Goal: Task Accomplishment & Management: Use online tool/utility

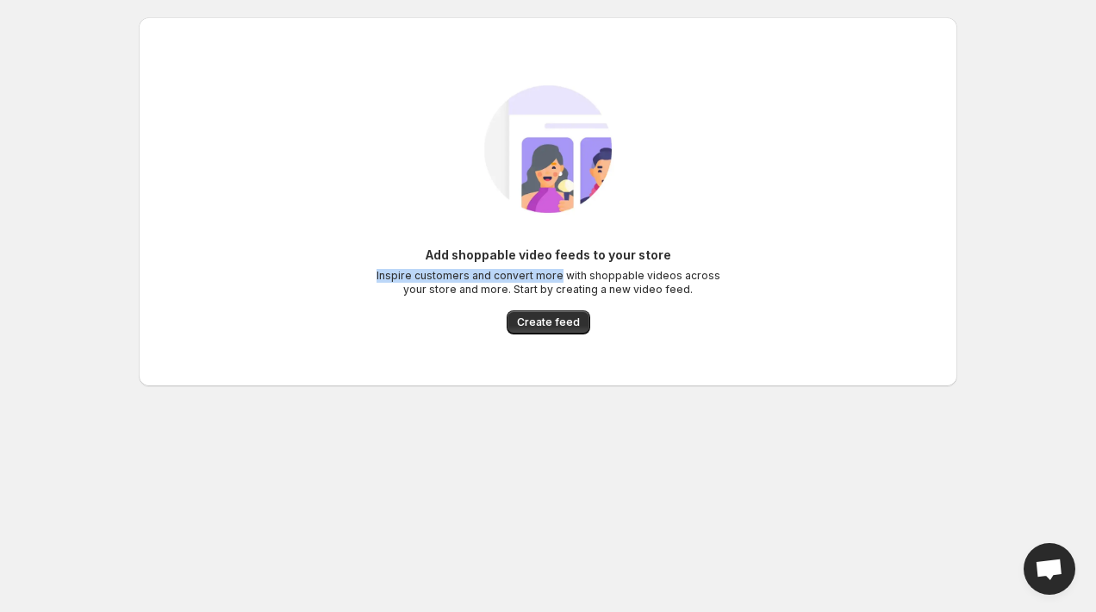
drag, startPoint x: 383, startPoint y: 277, endPoint x: 561, endPoint y: 291, distance: 178.0
click at [561, 285] on p "Inspire customers and convert more with shoppable videos across your store and …" at bounding box center [548, 283] width 345 height 28
click at [561, 291] on p "Inspire customers and convert more with shoppable videos across your store and …" at bounding box center [548, 283] width 345 height 28
click at [552, 320] on span "Create feed" at bounding box center [548, 322] width 63 height 14
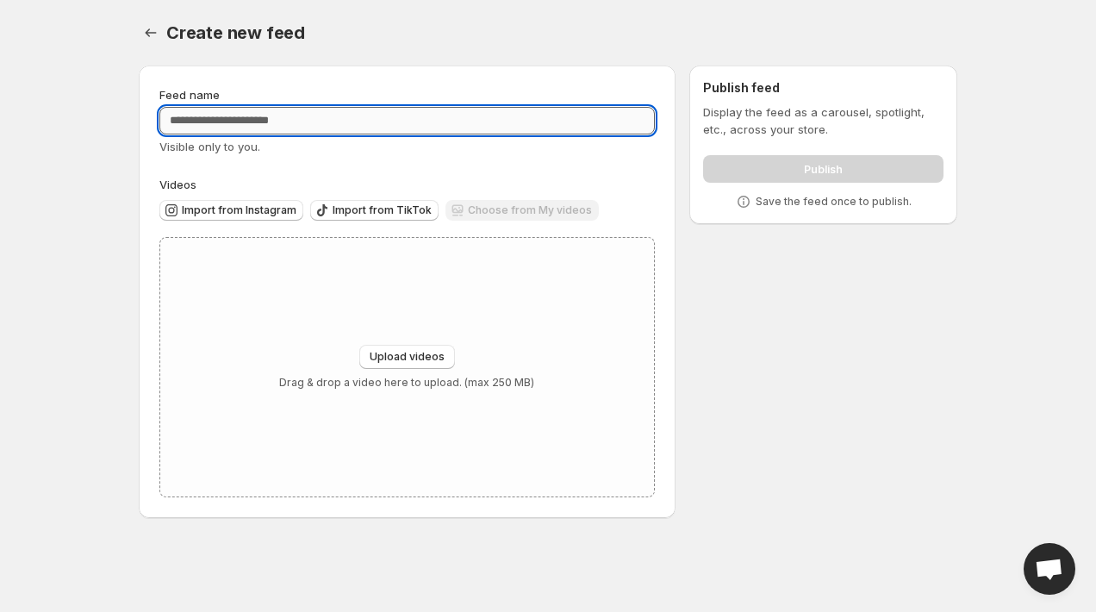
click at [236, 120] on input "Feed name" at bounding box center [406, 121] width 495 height 28
click at [228, 214] on span "Import from Instagram" at bounding box center [239, 210] width 115 height 14
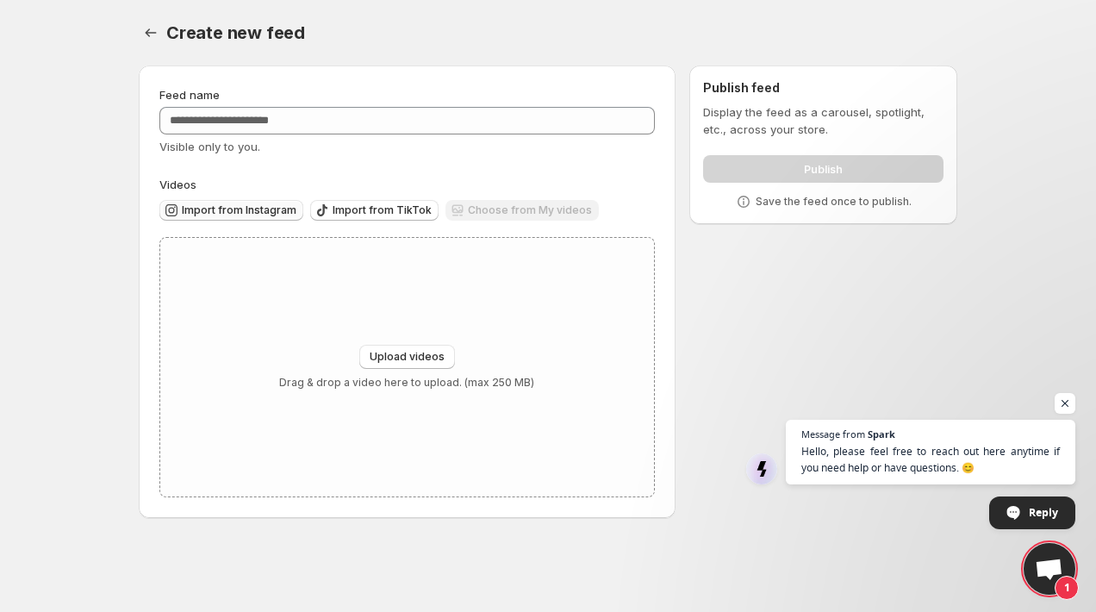
click at [1056, 575] on span "Open chat" at bounding box center [1049, 570] width 28 height 24
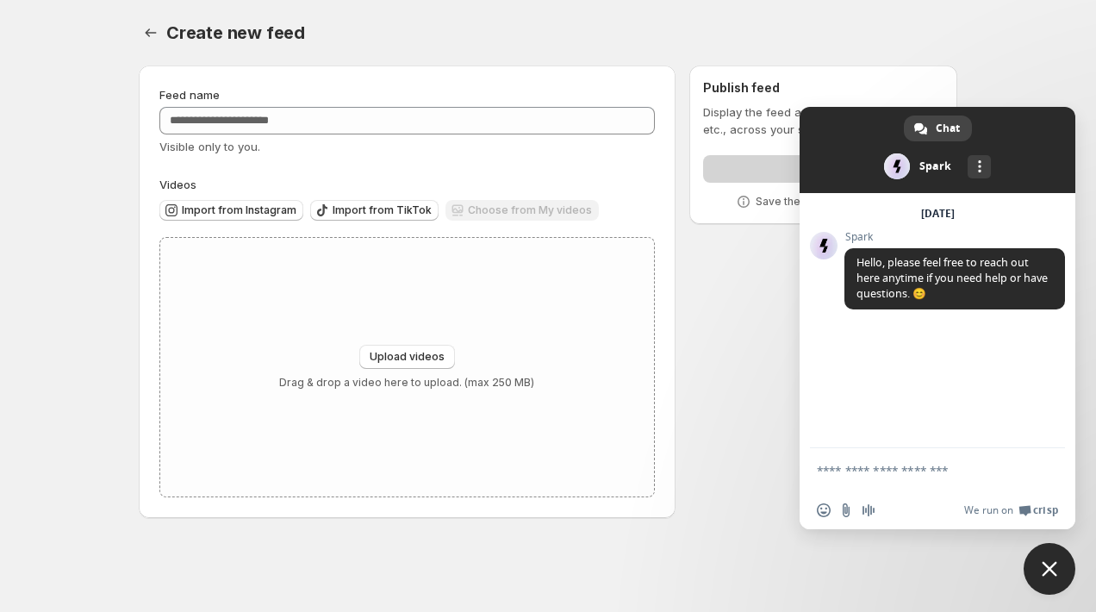
click at [749, 424] on div "Feed name Visible only to you. Videos Import from Instagram Import from TikTok …" at bounding box center [541, 295] width 832 height 487
click at [1056, 568] on span "Close chat" at bounding box center [1049, 569] width 16 height 16
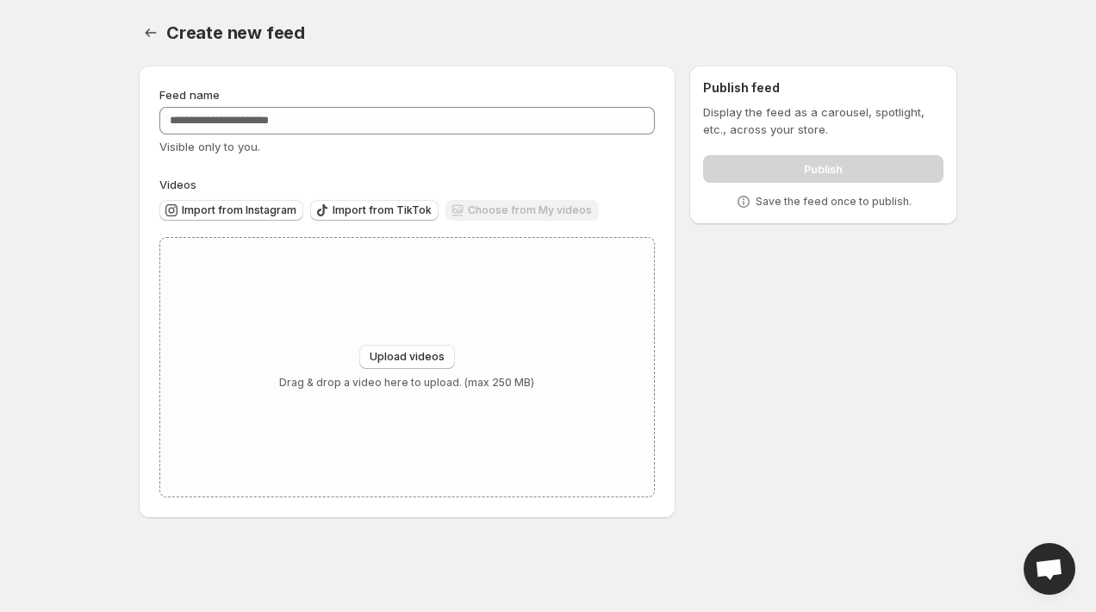
click at [263, 197] on div "Import from Instagram Import from TikTok Choose from My videos" at bounding box center [403, 208] width 502 height 30
click at [260, 210] on span "Import from Instagram" at bounding box center [239, 210] width 115 height 14
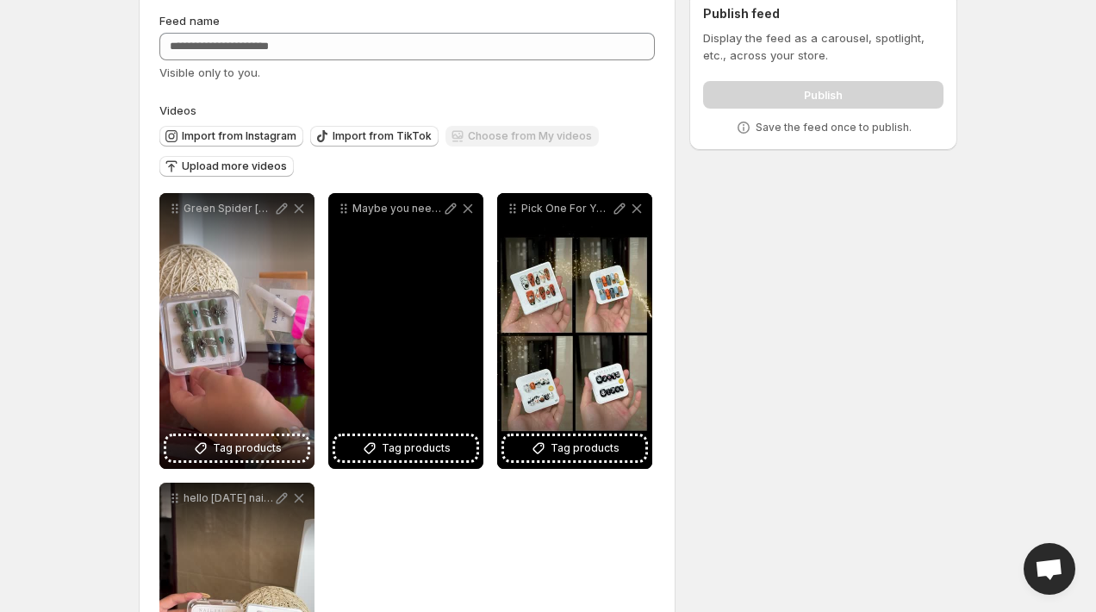
scroll to position [76, 0]
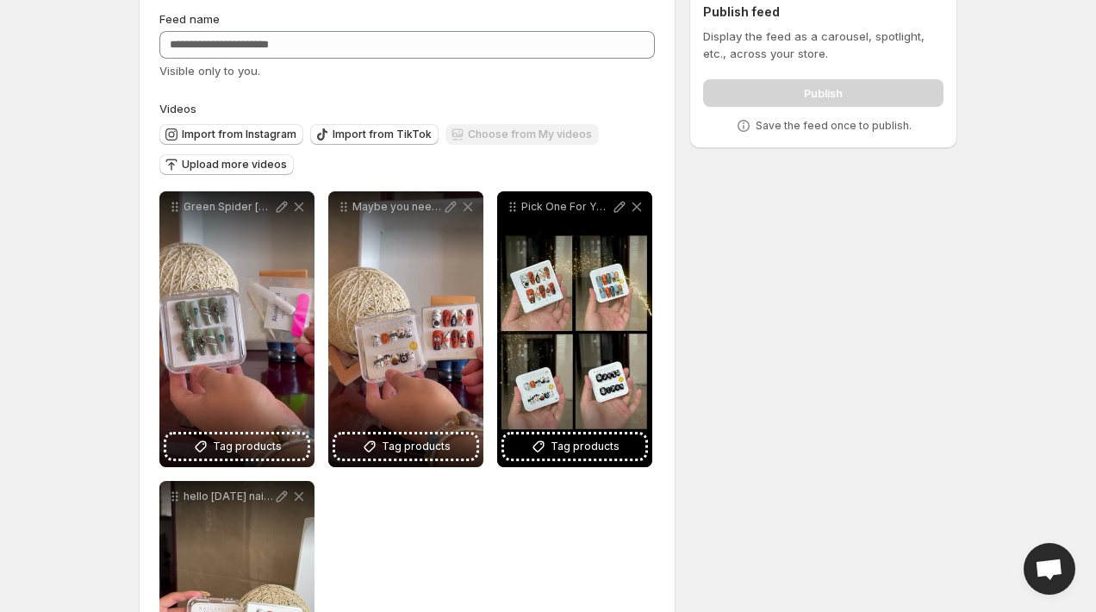
click at [137, 432] on div "**********" at bounding box center [541, 387] width 832 height 822
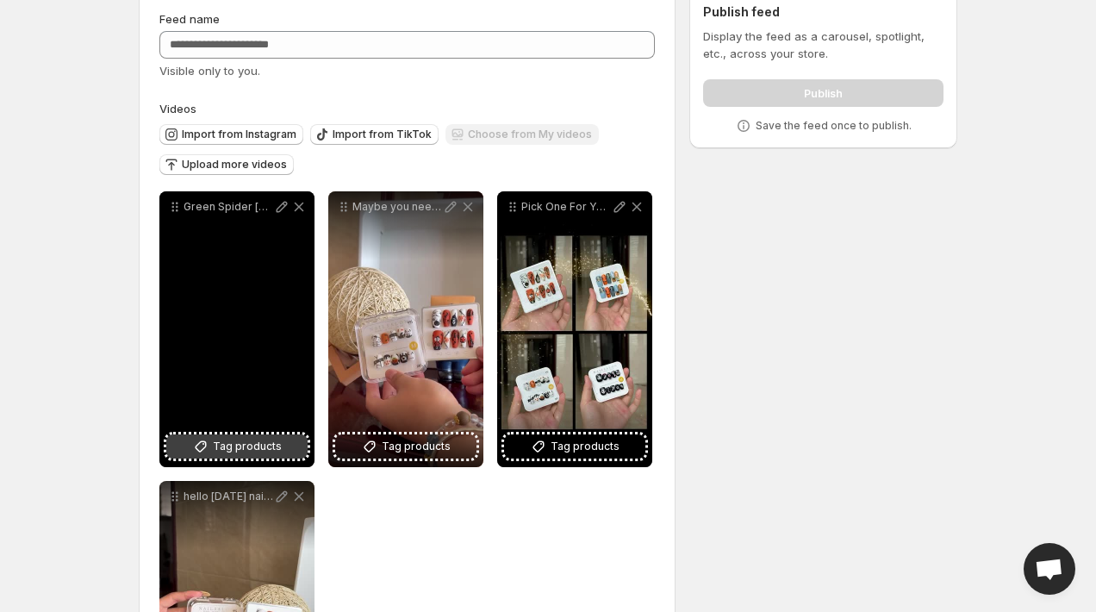
click at [232, 455] on span "Tag products" at bounding box center [247, 446] width 69 height 17
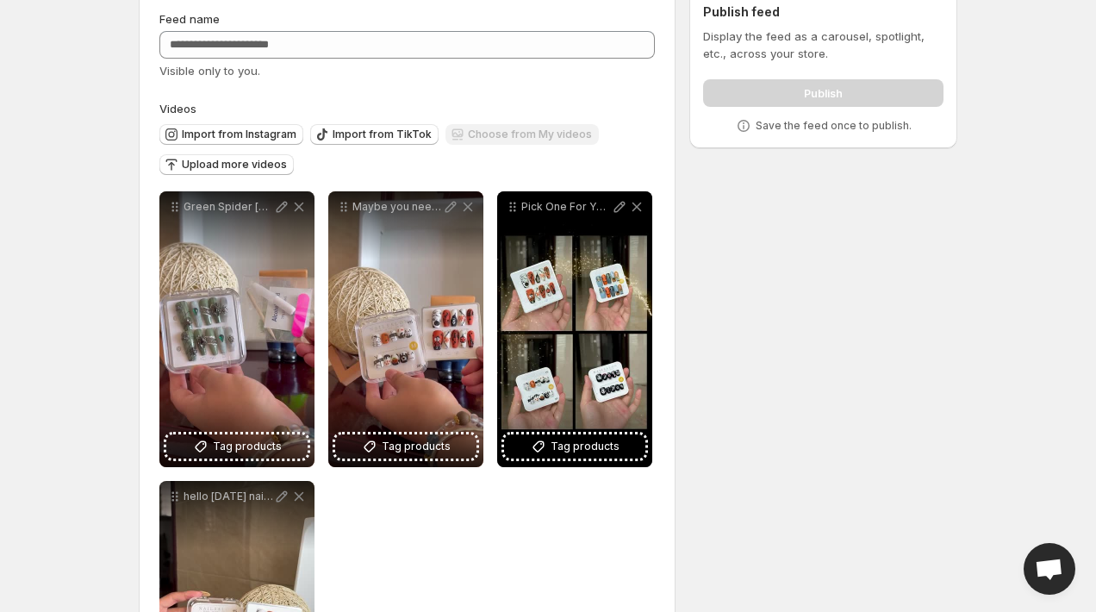
scroll to position [77, 0]
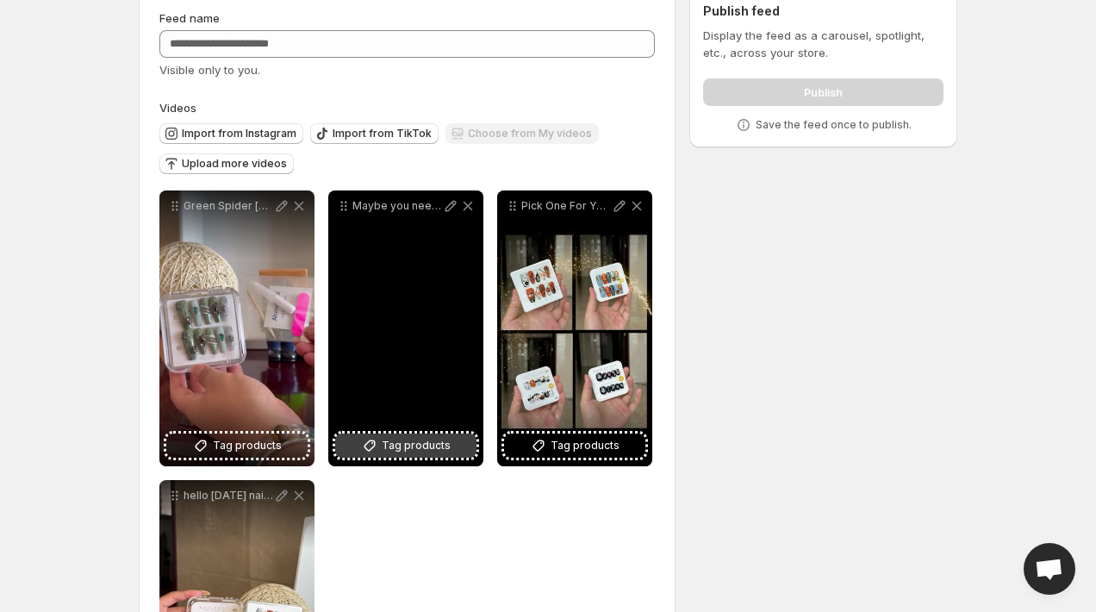
click at [409, 442] on span "Tag products" at bounding box center [416, 445] width 69 height 17
click at [397, 448] on span "Tag products" at bounding box center [416, 445] width 69 height 17
click at [433, 433] on div "Maybe you need a halloweennailhalloweennail2025 halloweennail halloweennails" at bounding box center [405, 328] width 155 height 276
click at [426, 450] on span "Tag products" at bounding box center [416, 445] width 69 height 17
click at [451, 441] on button "Tag products" at bounding box center [405, 445] width 141 height 24
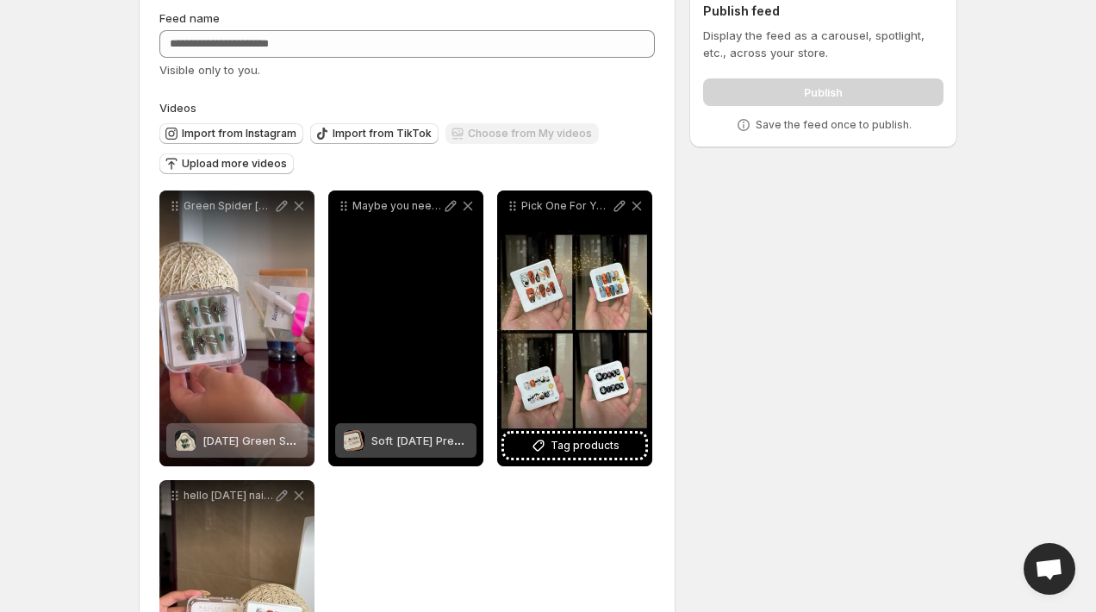
click at [400, 438] on span "Soft Halloween Press-On Nail | Pumpkin & Ghost Cute Nail Set" at bounding box center [528, 440] width 315 height 14
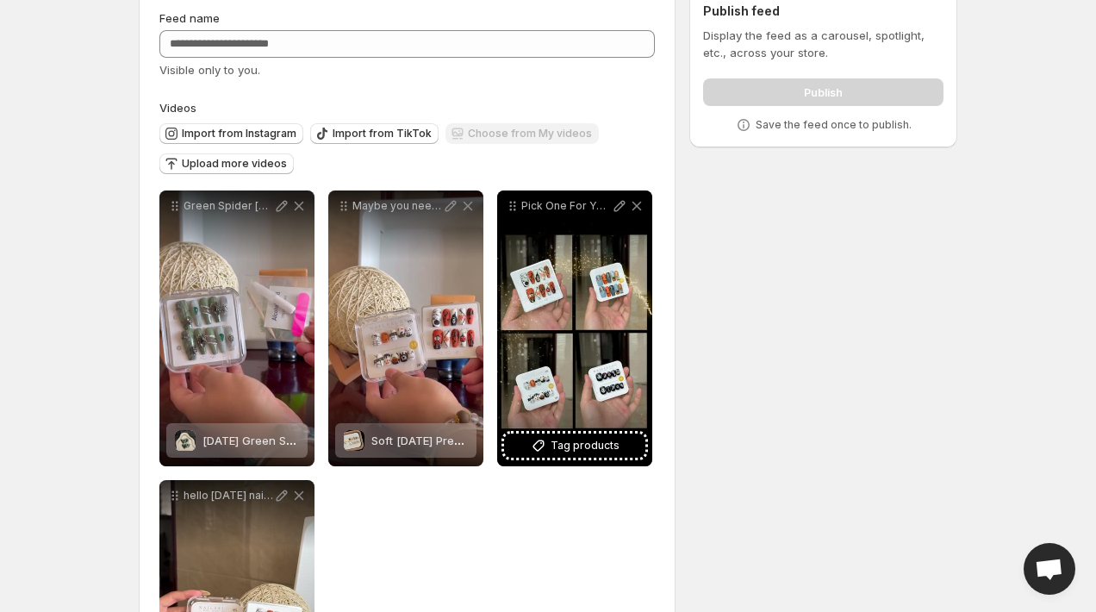
scroll to position [71, 0]
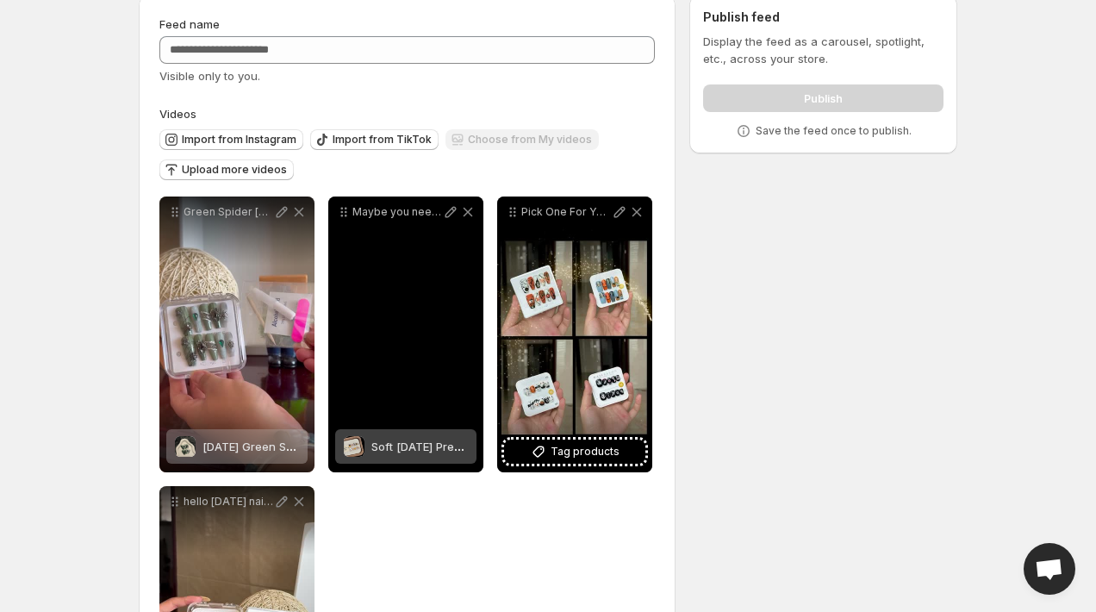
click at [382, 439] on div "Soft Halloween Press-On Nail | Pumpkin & Ghost Cute Nail Set" at bounding box center [419, 446] width 96 height 34
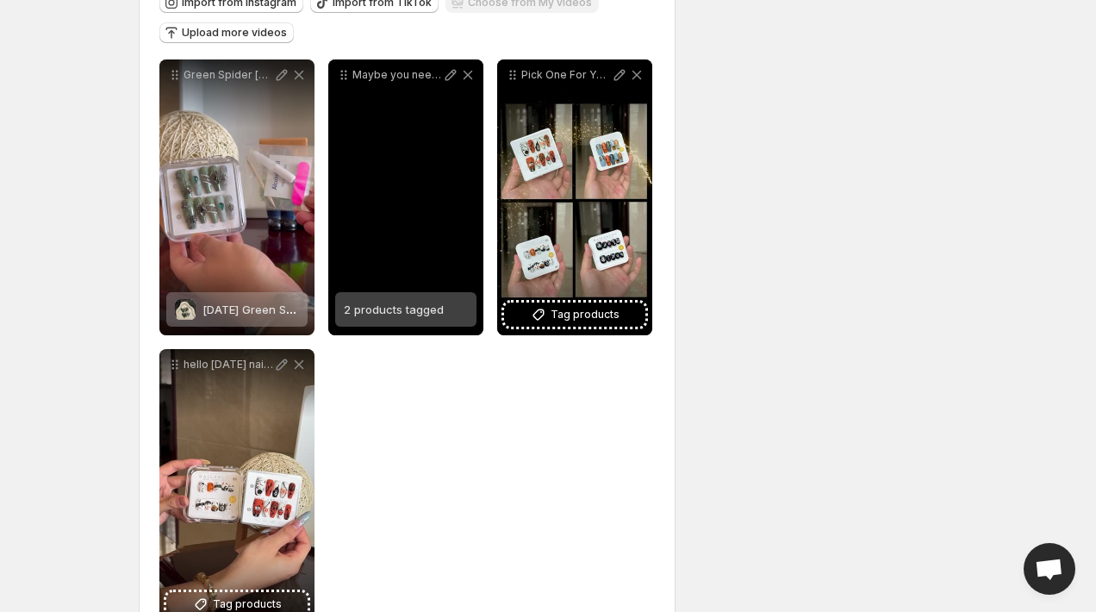
scroll to position [0, 0]
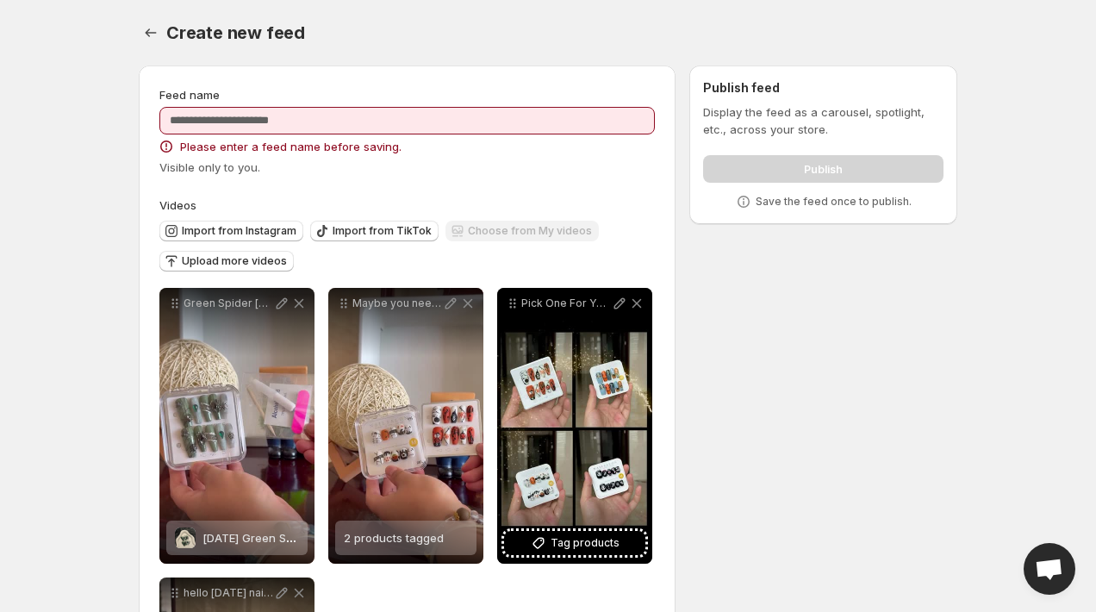
click at [305, 136] on div "Feed name Please enter a feed name before saving. Visible only to you." at bounding box center [406, 131] width 495 height 90
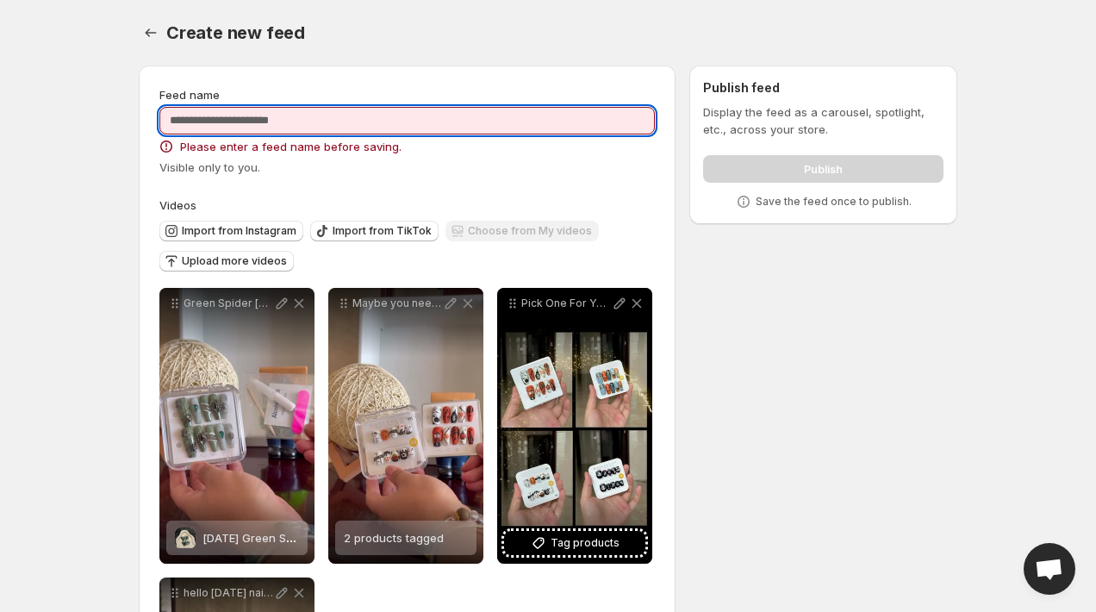
click at [305, 127] on input "Feed name" at bounding box center [406, 121] width 495 height 28
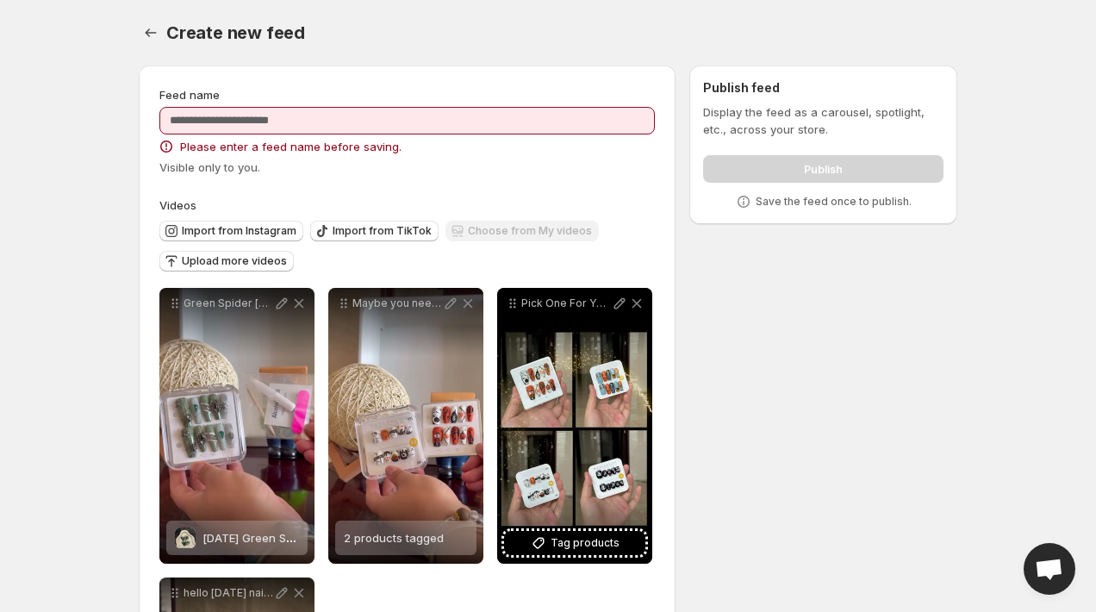
click at [96, 170] on body "**********" at bounding box center [548, 306] width 1096 height 612
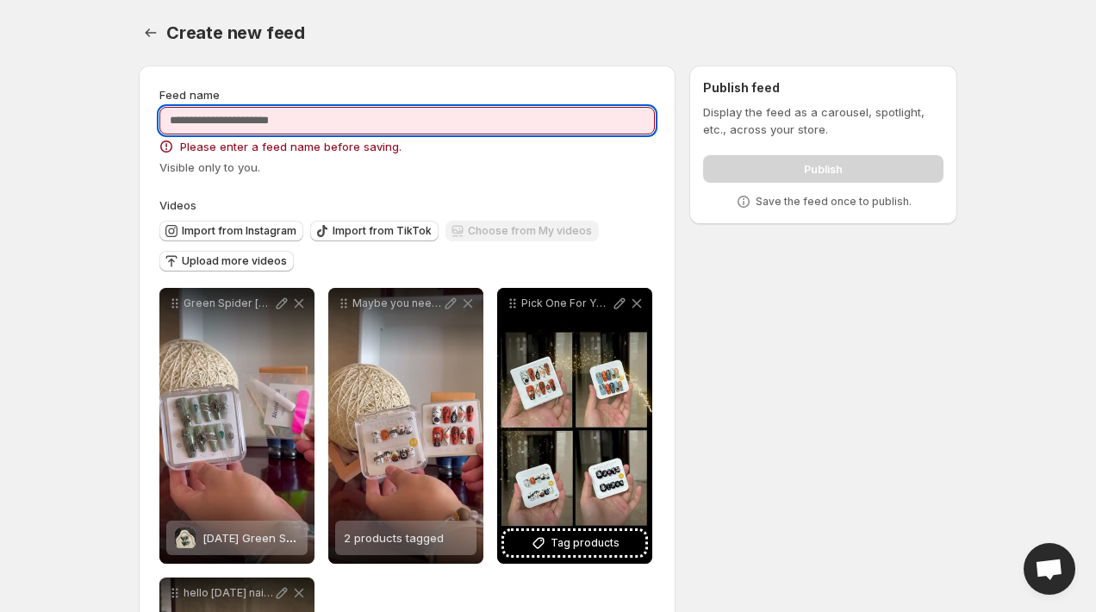
click at [311, 127] on input "Feed name" at bounding box center [406, 121] width 495 height 28
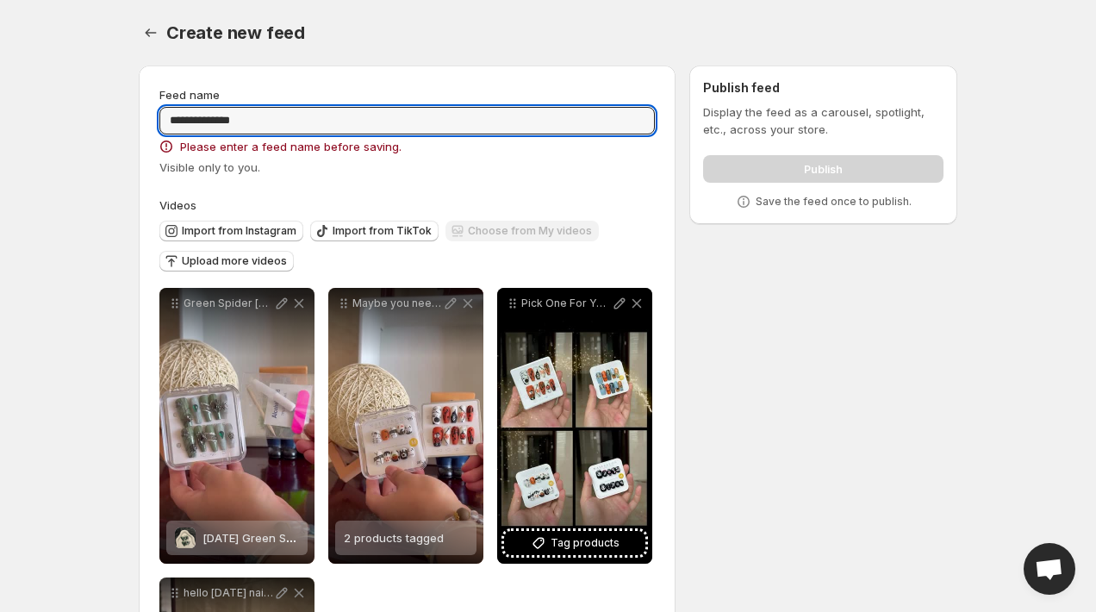
type input "**********"
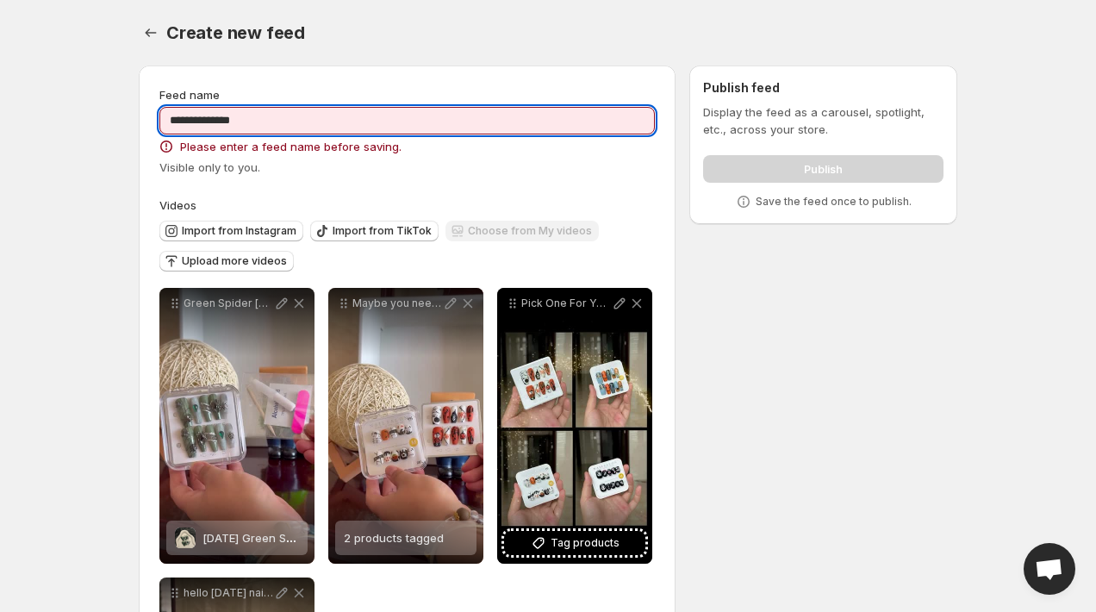
click at [438, 81] on div "**********" at bounding box center [407, 469] width 537 height 808
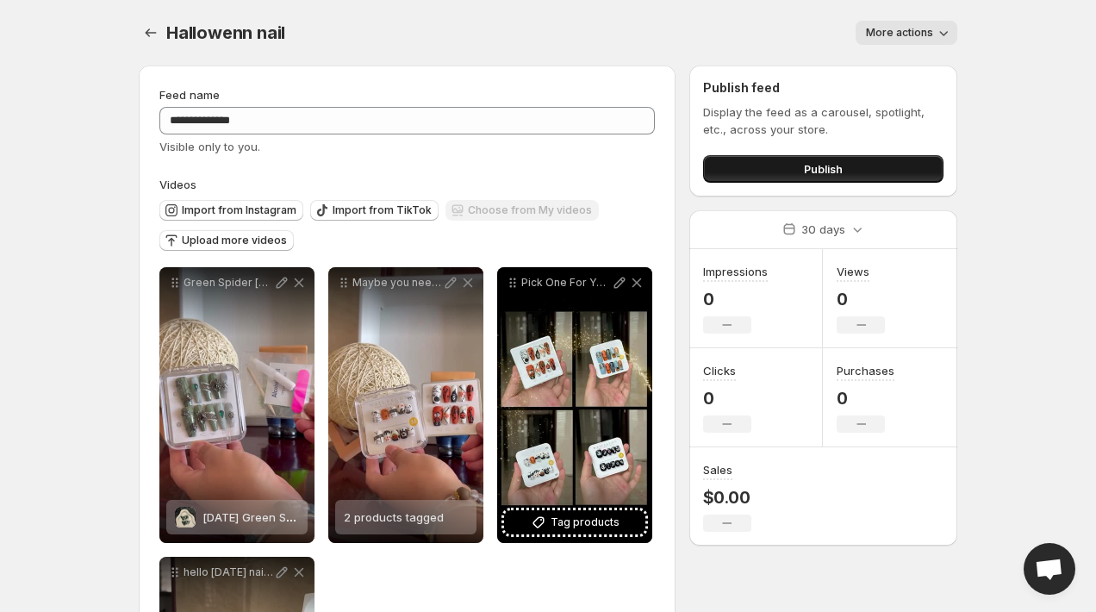
click at [815, 160] on span "Publish" at bounding box center [823, 168] width 39 height 17
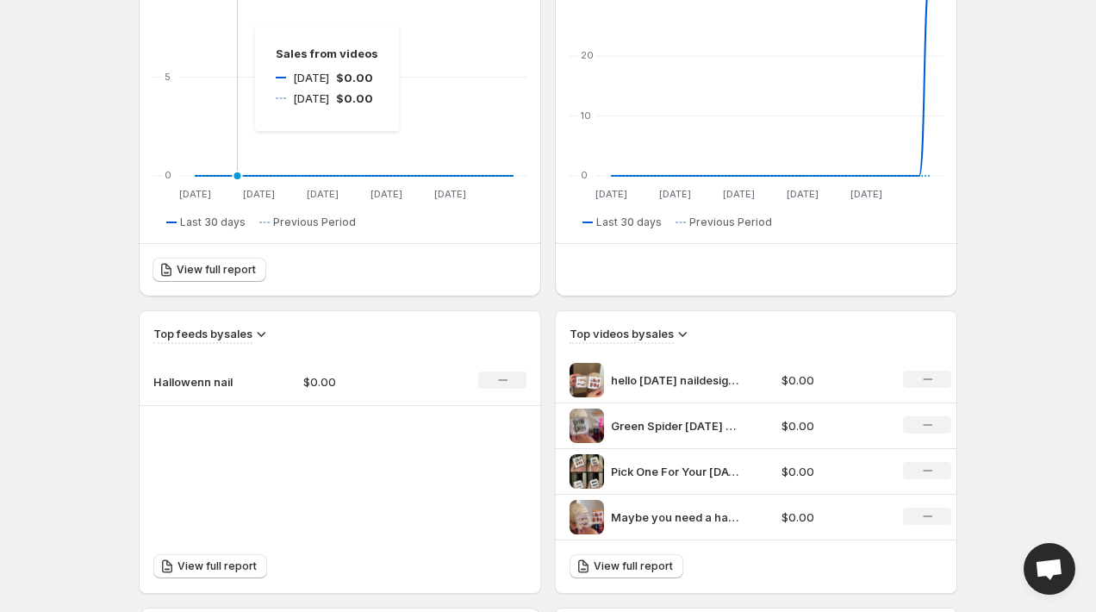
scroll to position [292, 0]
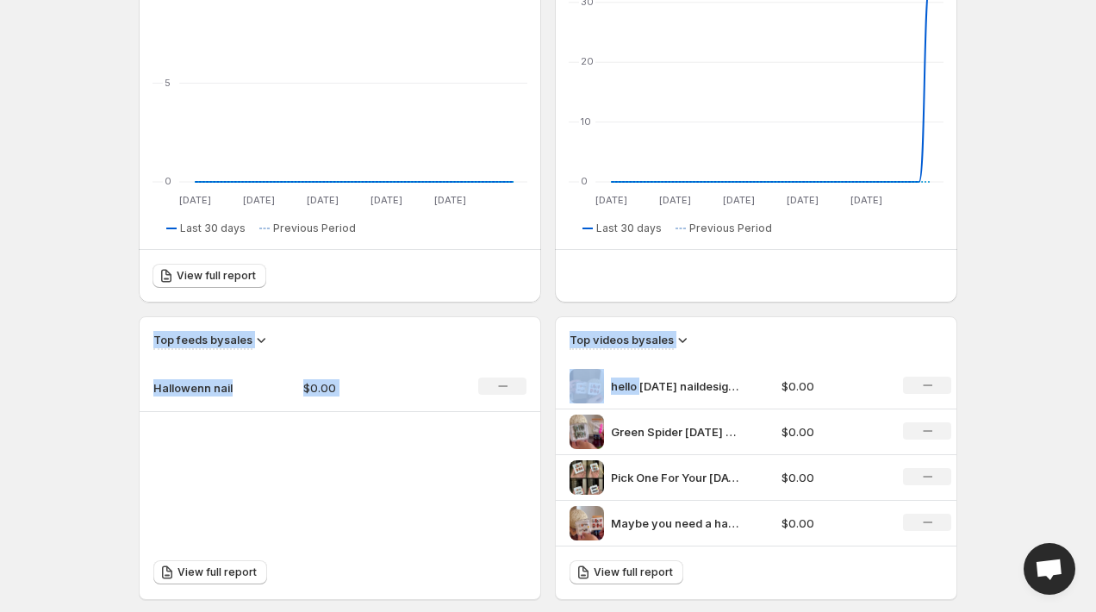
drag, startPoint x: 638, startPoint y: 382, endPoint x: 762, endPoint y: 243, distance: 186.1
click at [762, 243] on div "30 days Impressions 1 No change Views 4 No change Clicks 1 No change Purchases …" at bounding box center [541, 371] width 832 height 1222
click at [1029, 283] on body "Home Feeds Videos Subscription Settings Overview. This page is ready Overview C…" at bounding box center [548, 14] width 1096 height 612
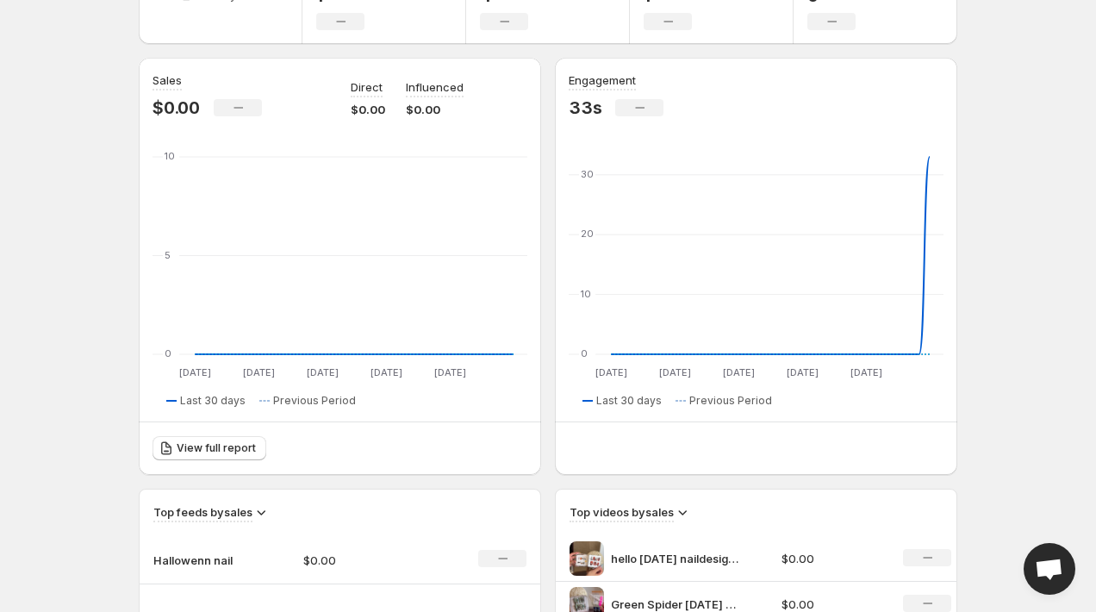
scroll to position [49, 0]
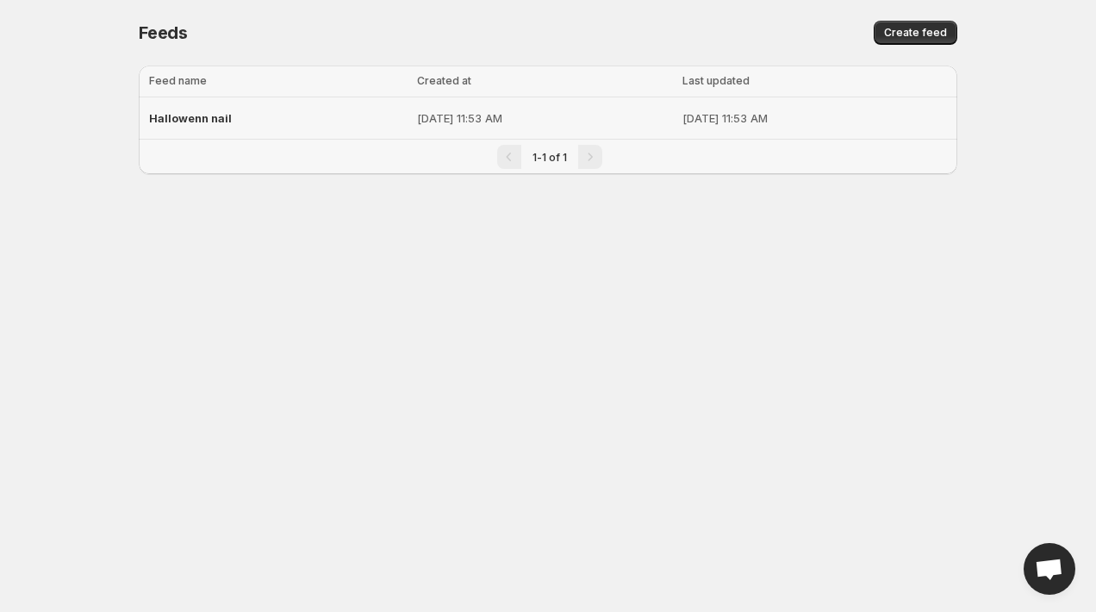
click at [191, 109] on div "Hallowenn nail" at bounding box center [278, 118] width 258 height 31
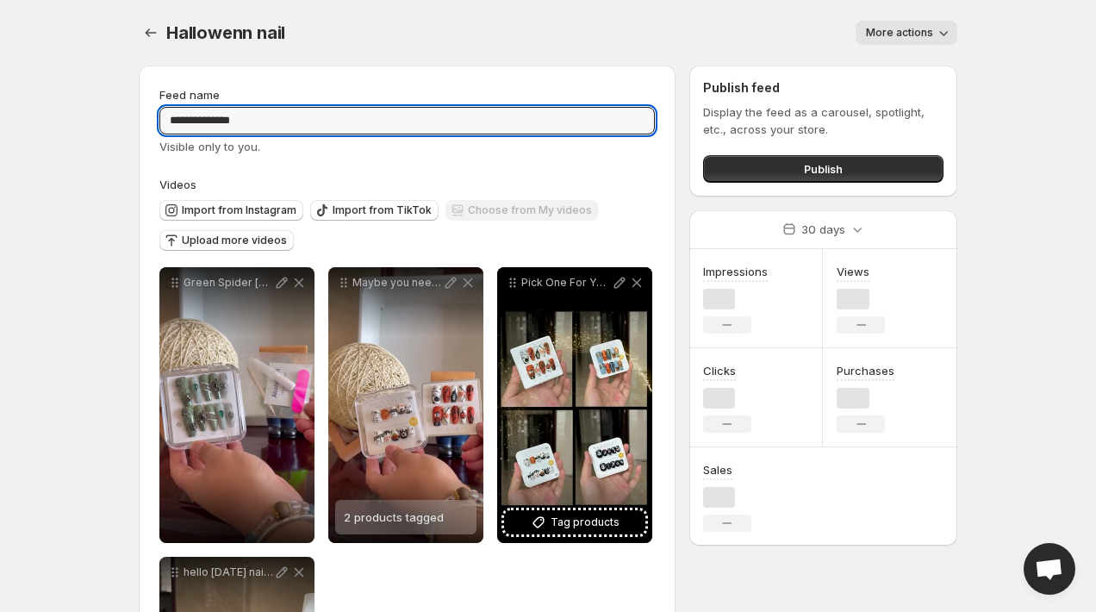
click at [191, 109] on input "**********" at bounding box center [406, 121] width 495 height 28
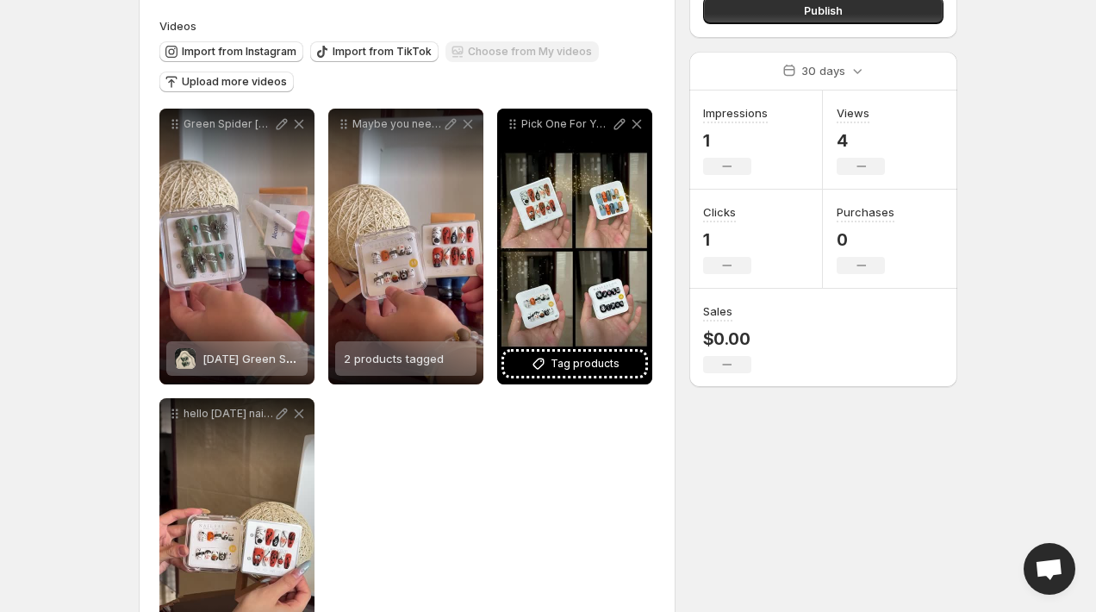
scroll to position [159, 0]
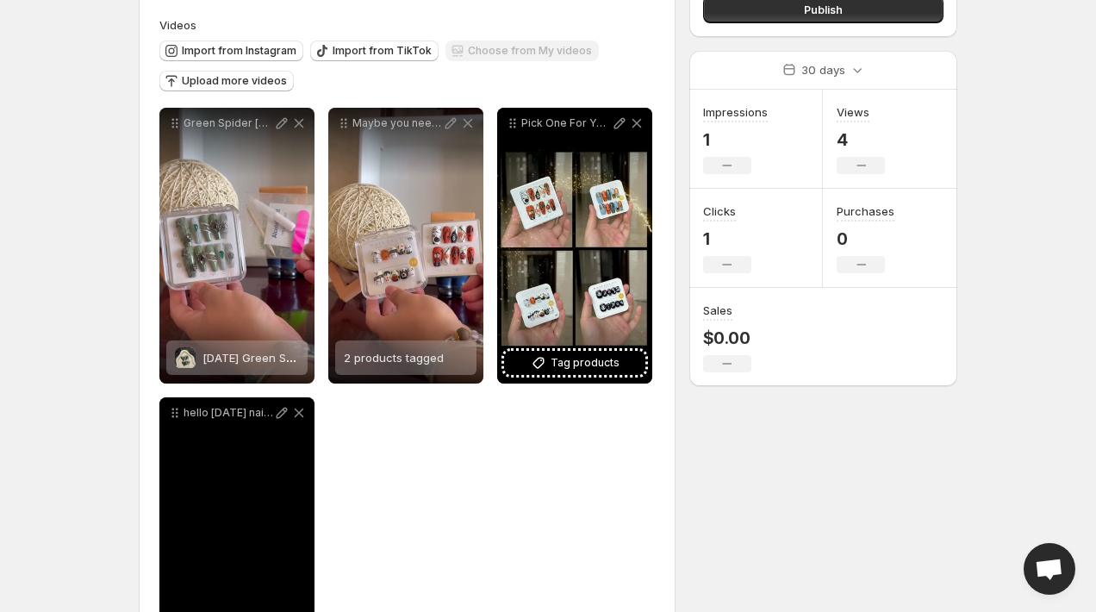
click at [232, 520] on div "hello [DATE] naildesign halloweennail halloweennailart halloweennail2025" at bounding box center [236, 535] width 155 height 276
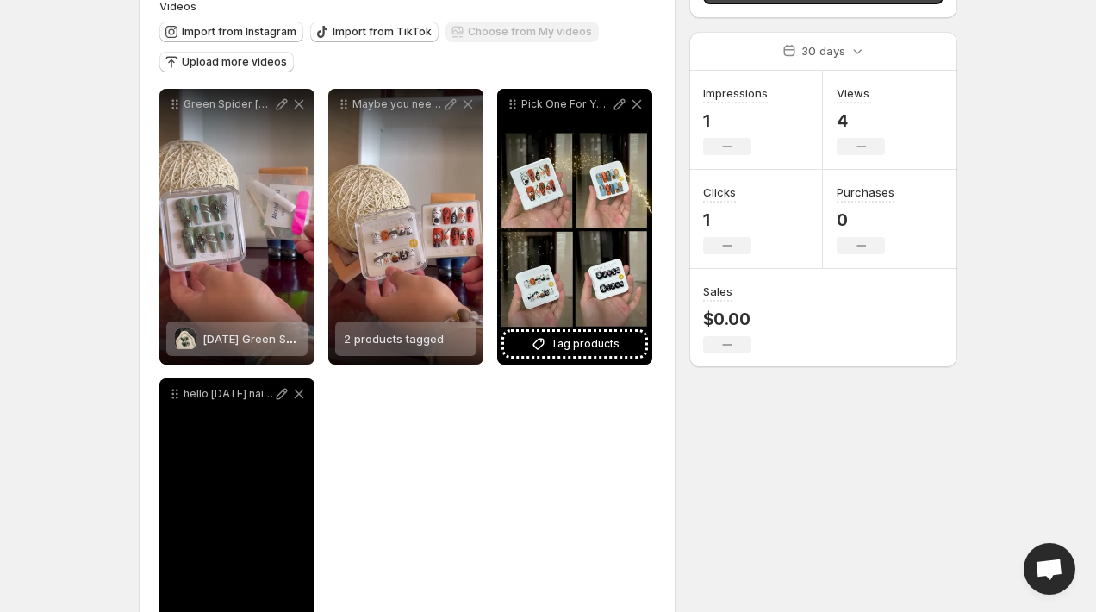
scroll to position [263, 0]
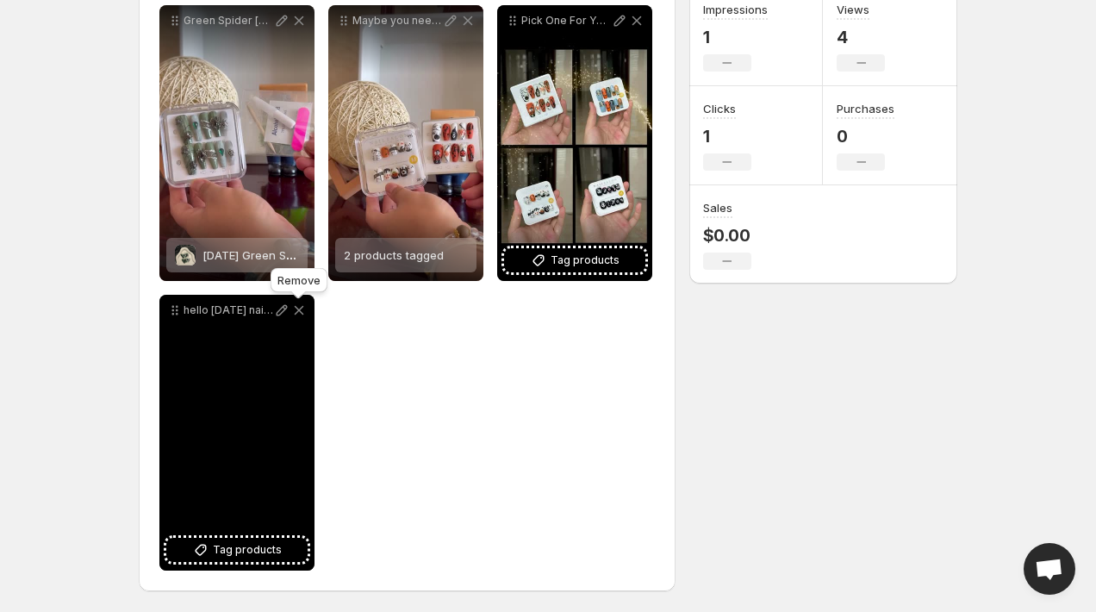
click at [300, 314] on icon at bounding box center [298, 309] width 17 height 17
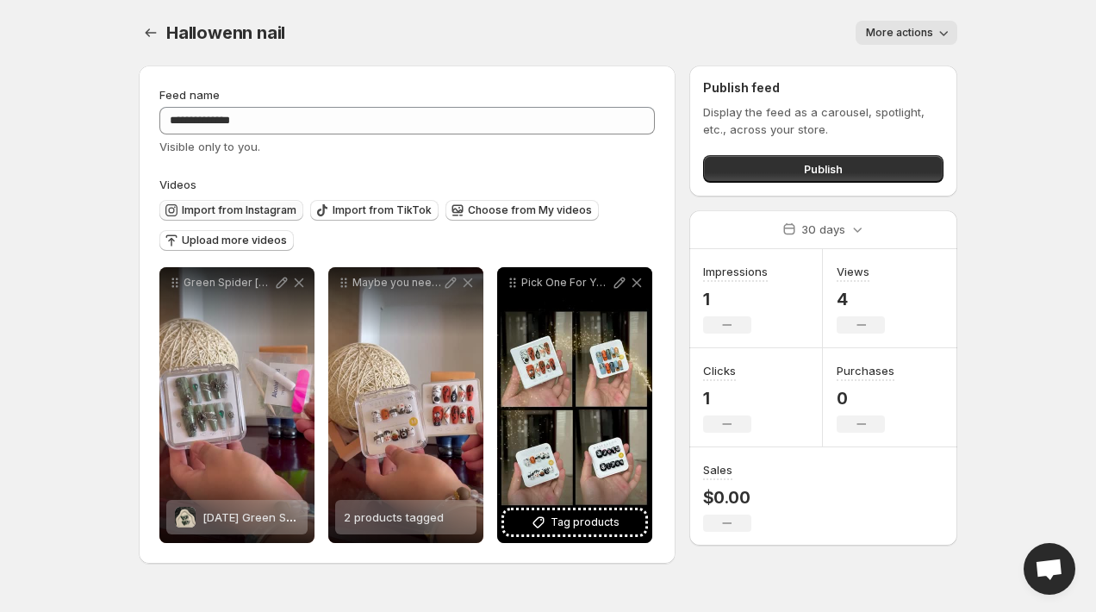
click at [246, 209] on span "Import from Instagram" at bounding box center [239, 210] width 115 height 14
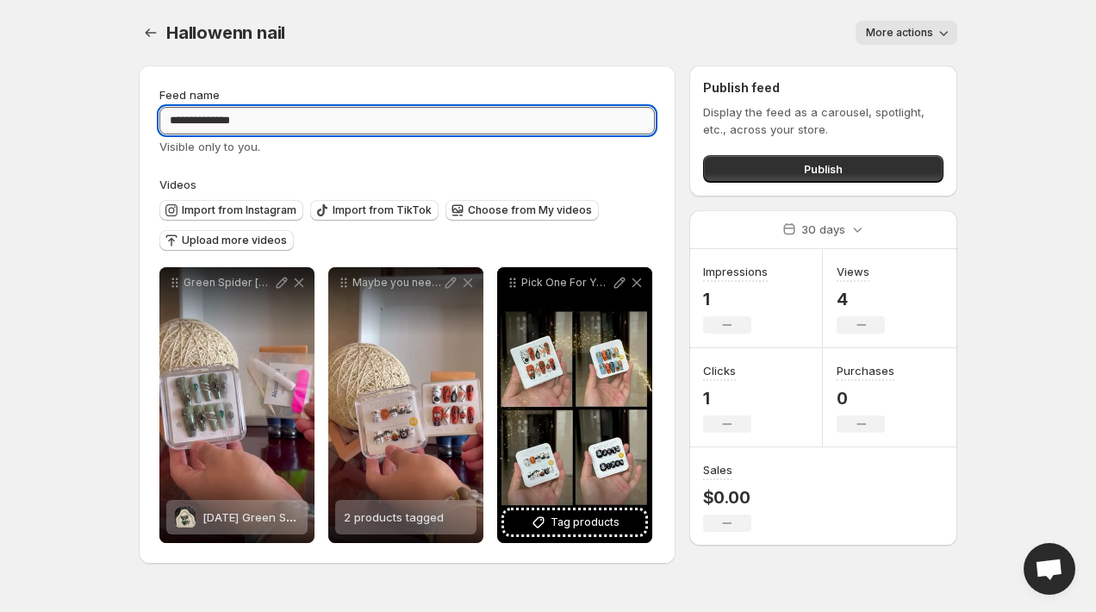
click at [293, 131] on input "**********" at bounding box center [406, 121] width 495 height 28
click at [254, 204] on span "Import from Instagram" at bounding box center [239, 210] width 115 height 14
click at [426, 109] on input "**********" at bounding box center [406, 121] width 495 height 28
click at [423, 119] on input "**********" at bounding box center [406, 121] width 495 height 28
type input "**********"
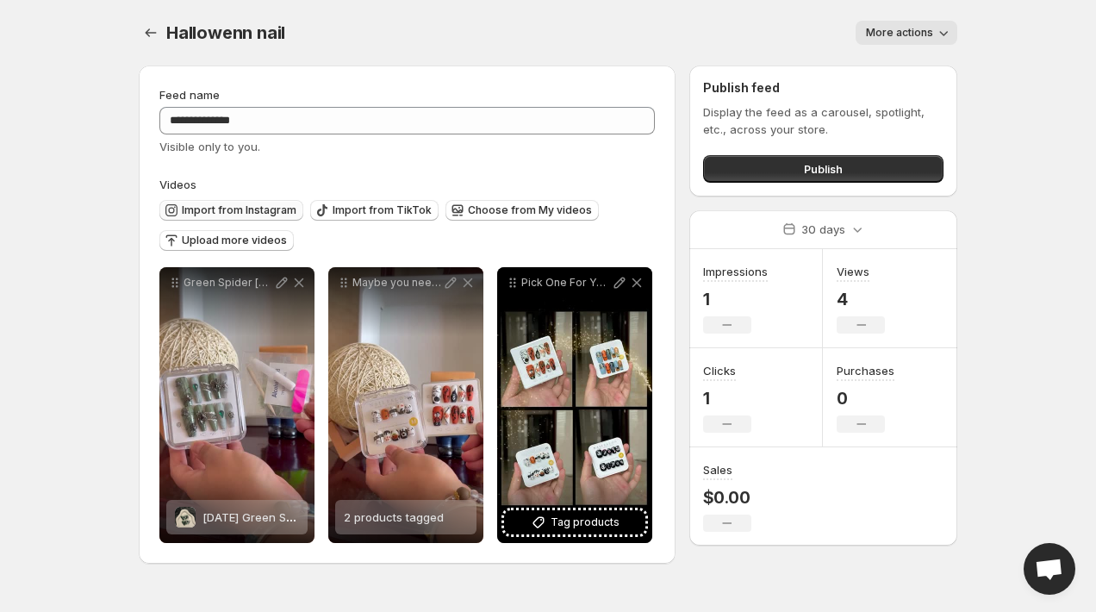
click at [245, 204] on span "Import from Instagram" at bounding box center [239, 210] width 115 height 14
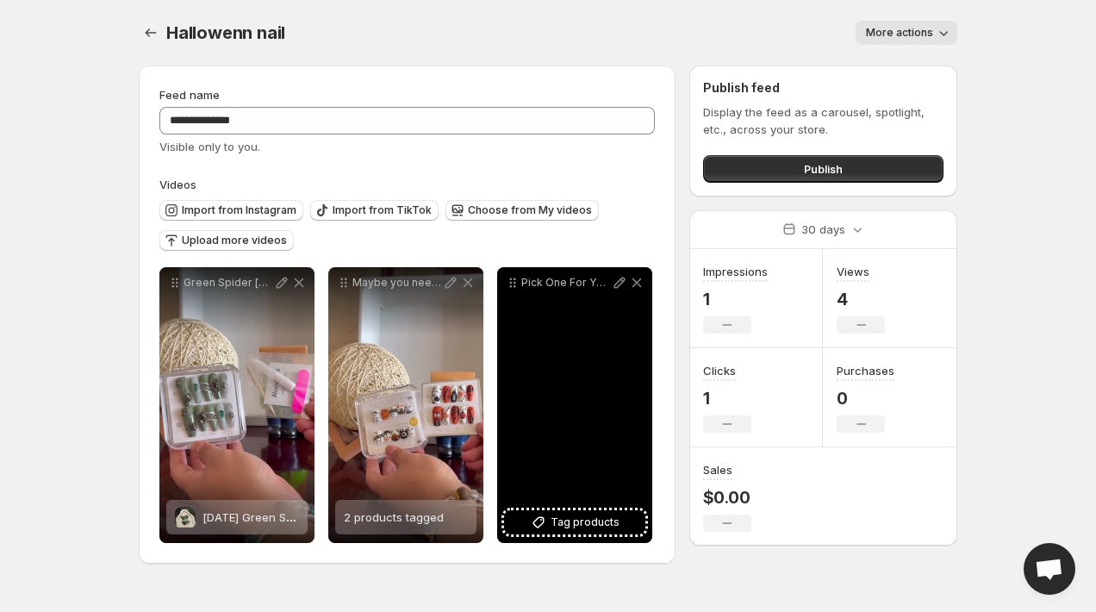
click at [596, 509] on div "Pick One For Your [DATE] halloweennailhalloweennail2025 halloweennails hallowee…" at bounding box center [574, 405] width 155 height 276
click at [590, 519] on span "Tag products" at bounding box center [584, 521] width 69 height 17
click at [571, 530] on span "Tag products" at bounding box center [584, 521] width 69 height 17
click at [562, 528] on div "[DATE] Green Spider Web Press-On Nail" at bounding box center [588, 517] width 96 height 34
click at [515, 521] on span at bounding box center [523, 517] width 21 height 21
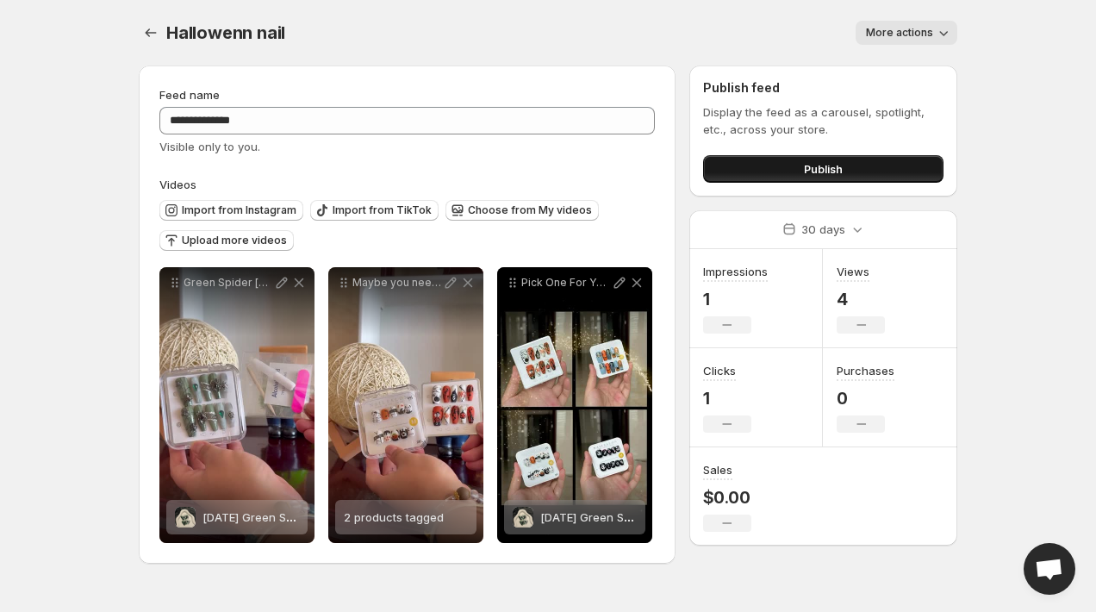
click at [753, 163] on button "Publish" at bounding box center [823, 169] width 240 height 28
click at [82, 311] on body "**********" at bounding box center [548, 306] width 1096 height 612
